Goal: Information Seeking & Learning: Find contact information

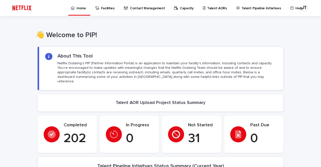
click at [151, 7] on p "Contact Management" at bounding box center [147, 5] width 35 height 11
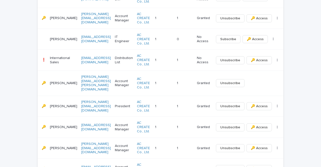
scroll to position [228, 0]
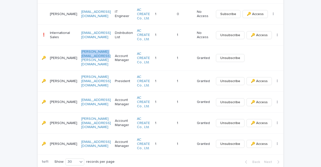
drag, startPoint x: 97, startPoint y: 59, endPoint x: 72, endPoint y: 55, distance: 25.5
click at [79, 55] on td "[PERSON_NAME][EMAIL_ADDRESS][PERSON_NAME][DOMAIN_NAME]" at bounding box center [96, 57] width 34 height 25
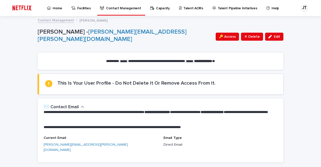
click at [50, 18] on link "Contact Management" at bounding box center [56, 20] width 36 height 6
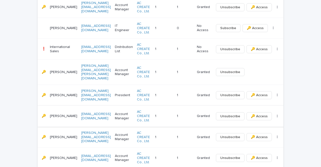
scroll to position [226, 0]
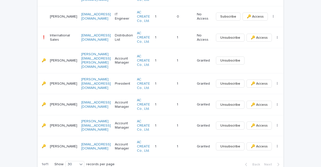
click at [58, 82] on p "[PERSON_NAME]" at bounding box center [63, 84] width 27 height 4
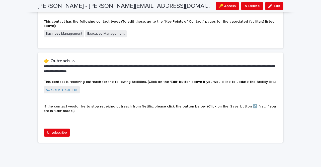
scroll to position [208, 0]
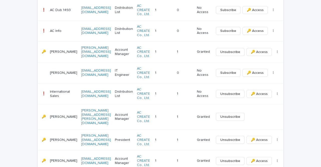
scroll to position [176, 0]
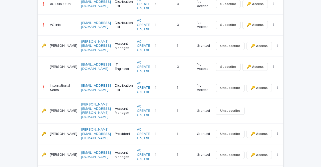
click at [62, 109] on p "[PERSON_NAME]" at bounding box center [63, 111] width 27 height 4
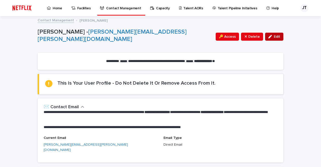
click at [271, 37] on div "button" at bounding box center [272, 37] width 6 height 4
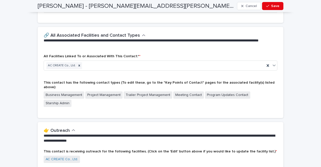
scroll to position [226, 0]
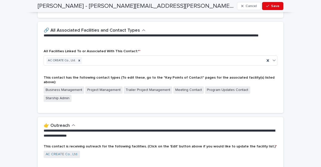
click at [127, 76] on span "This contact has the following contact types (To edit these, go to the "Key Poi…" at bounding box center [159, 80] width 231 height 8
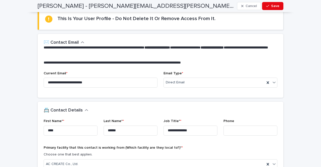
scroll to position [0, 0]
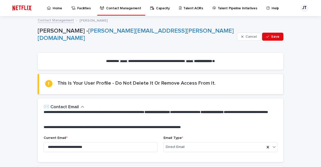
click at [58, 21] on link "Contact Management" at bounding box center [56, 20] width 36 height 6
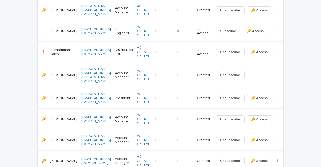
scroll to position [201, 0]
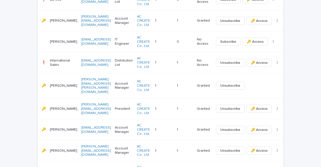
click at [115, 84] on p "Account Manager" at bounding box center [124, 86] width 18 height 9
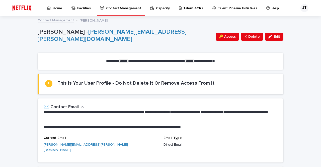
click at [120, 61] on strong "******" at bounding box center [123, 61] width 7 height 3
click at [274, 36] on span "Edit" at bounding box center [277, 37] width 6 height 4
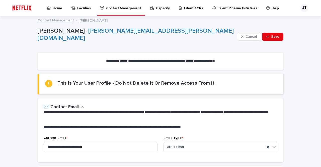
click at [77, 9] on p "Facilities" at bounding box center [84, 5] width 14 height 11
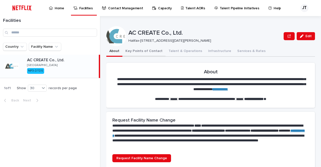
click at [153, 52] on button "Key Points of Contact" at bounding box center [143, 51] width 43 height 11
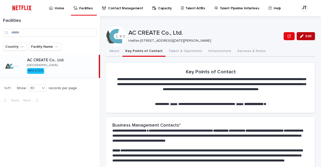
click at [306, 34] on span "Edit" at bounding box center [309, 36] width 6 height 4
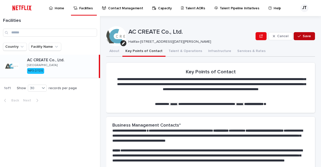
click at [298, 36] on icon "button" at bounding box center [299, 36] width 3 height 4
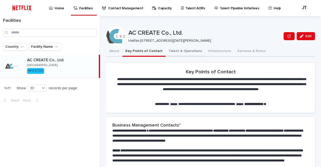
click at [175, 52] on button "Talent & Operations" at bounding box center [186, 51] width 40 height 11
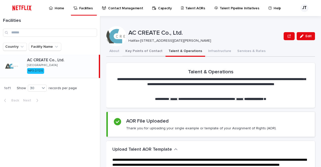
click at [150, 55] on button "Key Points of Contact" at bounding box center [143, 51] width 43 height 11
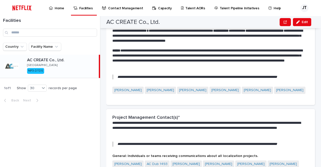
scroll to position [100, 0]
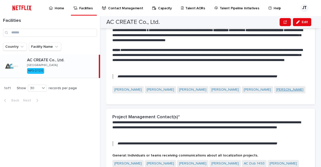
click at [276, 92] on link "[PERSON_NAME]" at bounding box center [289, 89] width 27 height 5
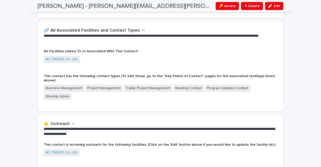
scroll to position [226, 0]
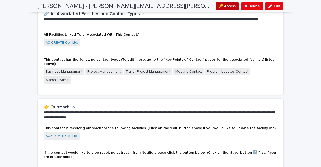
click at [232, 6] on span "🔑 Access" at bounding box center [227, 6] width 17 height 5
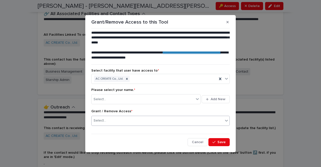
click at [135, 116] on div "Select..." at bounding box center [158, 120] width 132 height 8
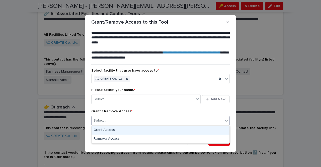
click at [132, 132] on div "Grant Access" at bounding box center [161, 130] width 138 height 9
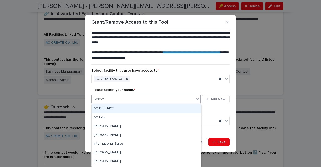
click at [139, 101] on div "Select..." at bounding box center [143, 99] width 103 height 8
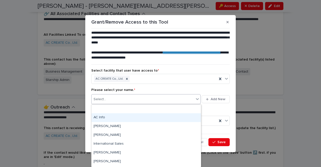
scroll to position [25, 0]
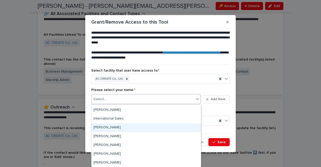
click at [127, 126] on div "[PERSON_NAME]" at bounding box center [146, 127] width 109 height 9
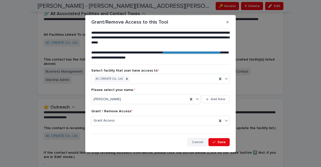
click at [190, 141] on button "Cancel" at bounding box center [198, 142] width 20 height 8
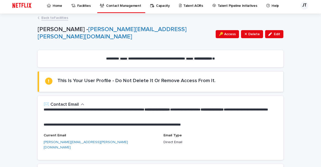
scroll to position [0, 0]
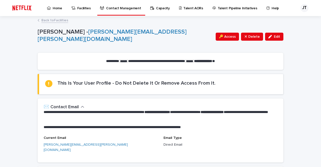
click at [116, 5] on p "Contact Management" at bounding box center [123, 5] width 35 height 11
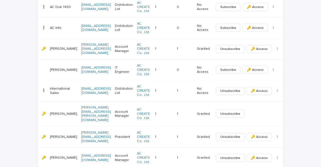
scroll to position [176, 0]
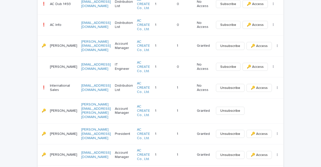
click at [270, 130] on div "Unsubscribe 🔑 Access ⤫ Delete" at bounding box center [247, 134] width 67 height 8
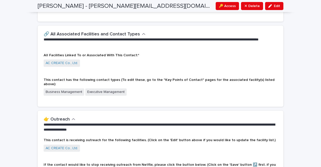
scroll to position [201, 0]
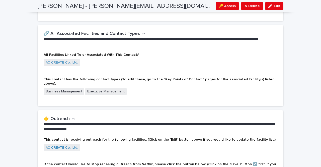
click at [99, 88] on span "Executive Management" at bounding box center [105, 91] width 41 height 7
click at [71, 63] on link "AC CREATE Co., Ltd." at bounding box center [62, 62] width 32 height 5
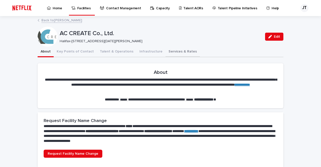
click at [176, 52] on button "Services & Rates" at bounding box center [183, 52] width 34 height 11
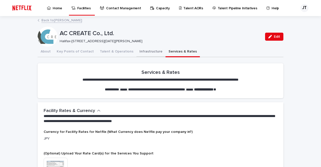
click at [138, 51] on button "Infrastructure" at bounding box center [151, 52] width 29 height 11
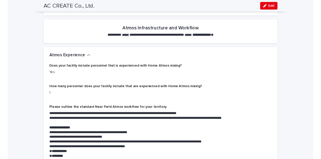
scroll to position [393, 0]
